Goal: Task Accomplishment & Management: Manage account settings

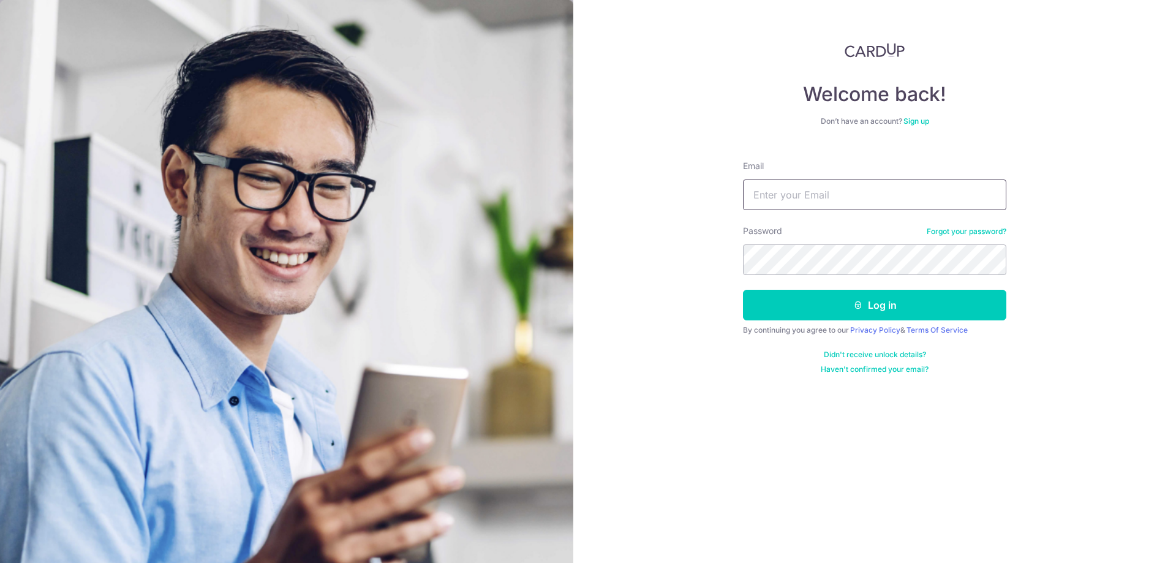
click at [832, 191] on input "Email" at bounding box center [874, 194] width 263 height 31
type input "[EMAIL_ADDRESS][DOMAIN_NAME]"
click at [743, 290] on button "Log in" at bounding box center [874, 305] width 263 height 31
